Goal: Information Seeking & Learning: Learn about a topic

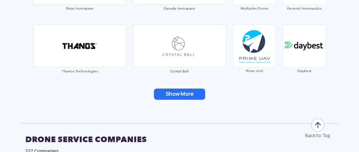
scroll to position [1327, 0]
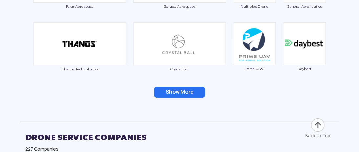
click at [171, 86] on button "Show More" at bounding box center [179, 91] width 51 height 11
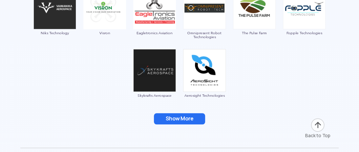
scroll to position [1434, 0]
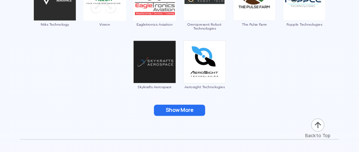
click at [175, 110] on button "Show More" at bounding box center [179, 109] width 51 height 11
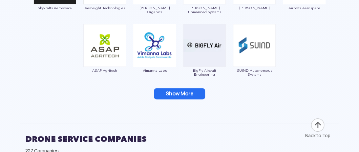
scroll to position [1514, 0]
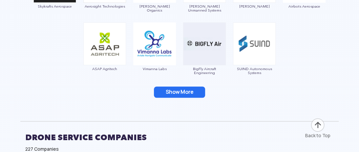
click at [180, 91] on button "Show More" at bounding box center [179, 91] width 51 height 11
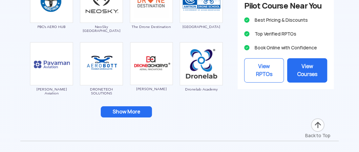
scroll to position [1106, 0]
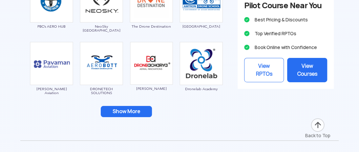
click at [138, 109] on button "Show More" at bounding box center [126, 111] width 51 height 11
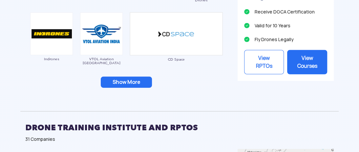
scroll to position [874, 0]
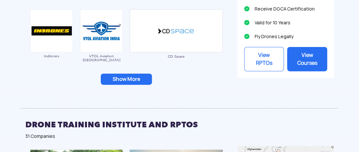
click at [134, 81] on button "Show More" at bounding box center [126, 78] width 51 height 11
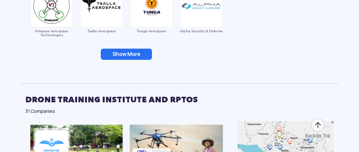
scroll to position [1024, 0]
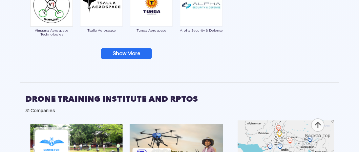
click at [131, 51] on button "Show More" at bounding box center [126, 53] width 51 height 11
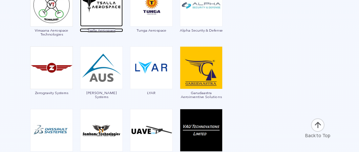
click at [97, 11] on img at bounding box center [101, 5] width 43 height 43
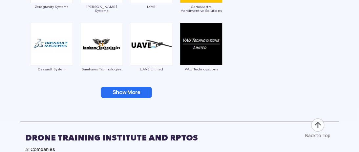
scroll to position [1129, 0]
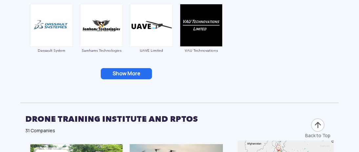
click at [107, 70] on button "Show More" at bounding box center [126, 73] width 51 height 11
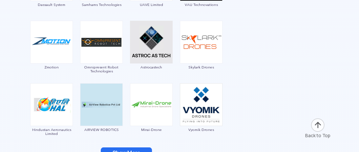
scroll to position [1191, 0]
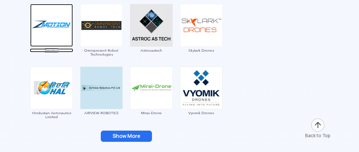
click at [43, 16] on img at bounding box center [51, 25] width 43 height 43
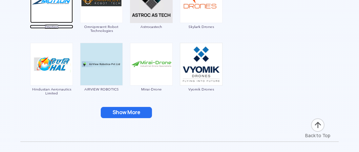
scroll to position [1229, 0]
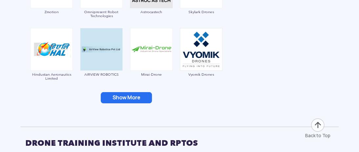
click at [134, 95] on button "Show More" at bounding box center [126, 97] width 51 height 11
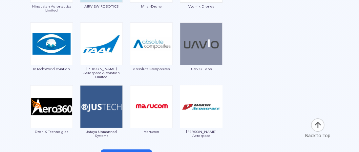
scroll to position [1298, 0]
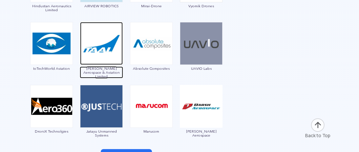
click at [92, 41] on img at bounding box center [101, 43] width 43 height 43
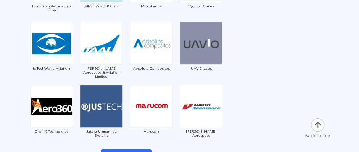
click at [59, 42] on img at bounding box center [51, 43] width 43 height 43
click at [55, 48] on img at bounding box center [51, 43] width 43 height 43
click at [56, 67] on span "IoTechWorld Aviation" at bounding box center [51, 68] width 43 height 4
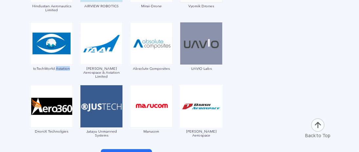
click at [56, 67] on span "IoTechWorld Aviation" at bounding box center [51, 68] width 43 height 4
click at [63, 73] on div "IoTechWorld Aviation" at bounding box center [51, 50] width 43 height 56
click at [61, 64] on div "IoTechWorld Aviation" at bounding box center [51, 50] width 43 height 56
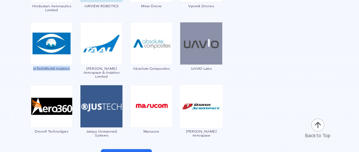
click at [61, 64] on div "IoTechWorld Aviation" at bounding box center [51, 50] width 43 height 56
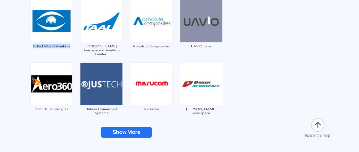
scroll to position [1322, 0]
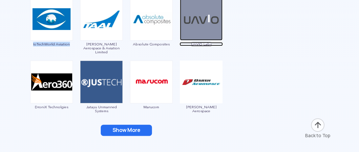
click at [195, 22] on img at bounding box center [201, 19] width 43 height 43
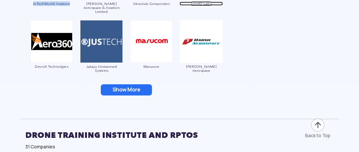
scroll to position [1363, 0]
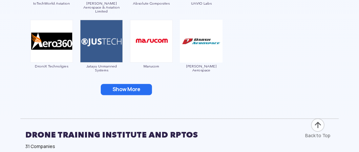
click at [123, 85] on button "Show More" at bounding box center [126, 89] width 51 height 11
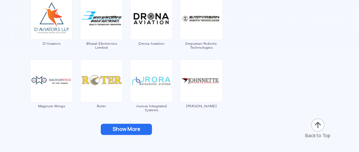
scroll to position [1476, 0]
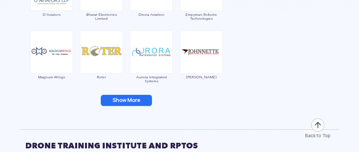
click at [115, 99] on button "Show More" at bounding box center [126, 99] width 51 height 11
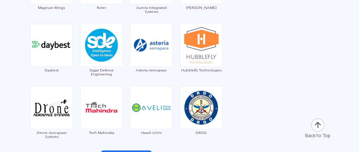
scroll to position [1546, 0]
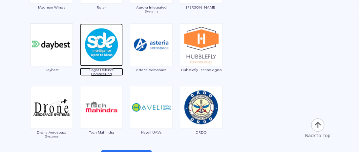
click at [100, 39] on img at bounding box center [101, 44] width 43 height 43
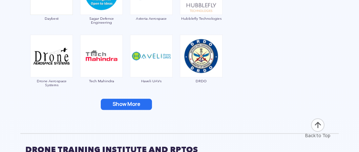
click at [109, 101] on button "Show More" at bounding box center [126, 103] width 51 height 11
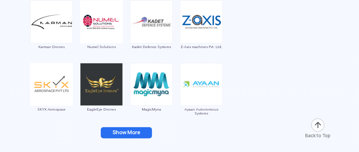
scroll to position [1694, 0]
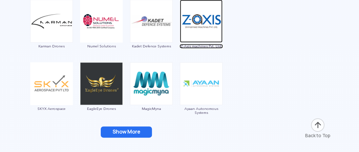
click at [197, 23] on img at bounding box center [201, 21] width 43 height 43
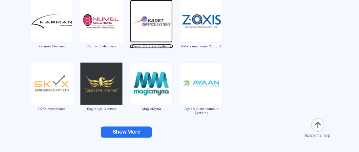
click at [143, 13] on img at bounding box center [151, 21] width 43 height 43
